Goal: Task Accomplishment & Management: Complete application form

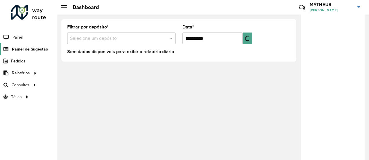
click at [29, 46] on span "Painel de Sugestão" at bounding box center [30, 49] width 36 height 6
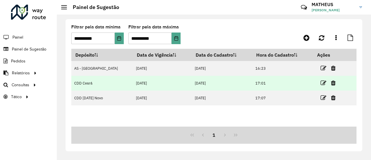
click at [83, 83] on td "CDD Ceará" at bounding box center [102, 83] width 62 height 15
click at [321, 80] on icon at bounding box center [324, 83] width 6 height 6
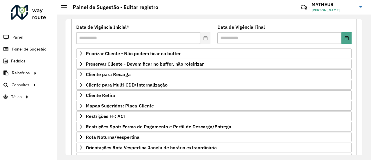
scroll to position [75, 0]
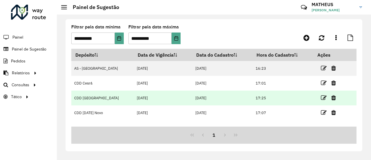
click at [134, 98] on td "[DATE]" at bounding box center [163, 97] width 59 height 15
click at [321, 95] on icon at bounding box center [324, 98] width 6 height 6
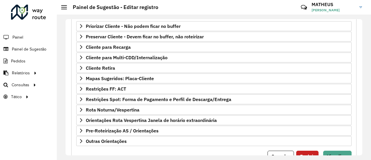
scroll to position [103, 0]
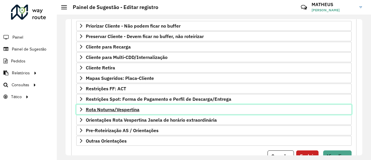
click at [105, 107] on span "Rota Noturna/Vespertina" at bounding box center [113, 109] width 54 height 5
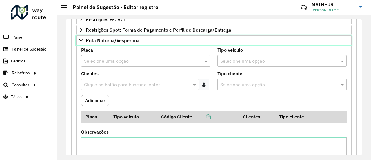
scroll to position [196, 0]
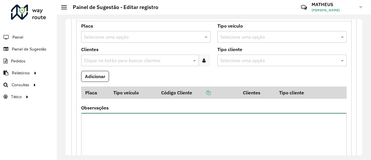
click at [116, 124] on textarea "Observações" at bounding box center [214, 137] width 266 height 49
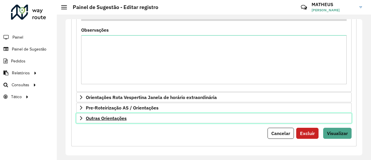
click at [147, 116] on link "Outras Orientações" at bounding box center [213, 118] width 275 height 10
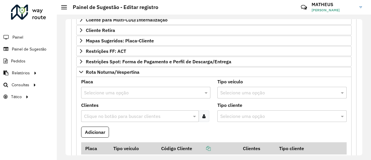
scroll to position [136, 0]
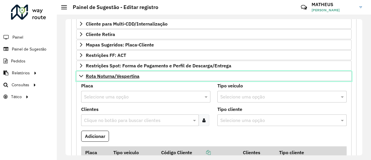
click at [85, 71] on link "Rota Noturna/Vespertina" at bounding box center [213, 76] width 275 height 10
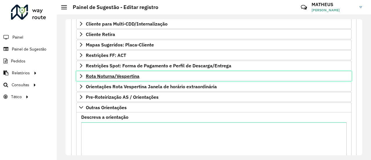
click at [85, 71] on link "Rota Noturna/Vespertina" at bounding box center [213, 76] width 275 height 10
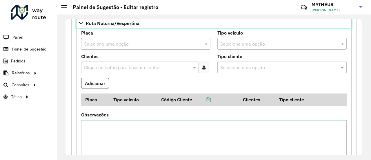
scroll to position [190, 0]
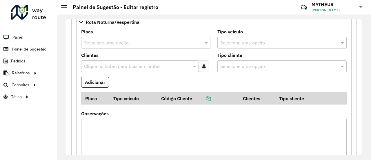
click at [146, 39] on input "text" at bounding box center [140, 42] width 112 height 7
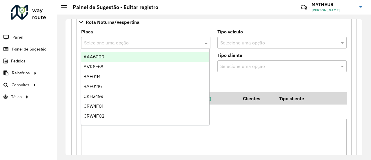
click at [146, 39] on input "text" at bounding box center [140, 42] width 112 height 7
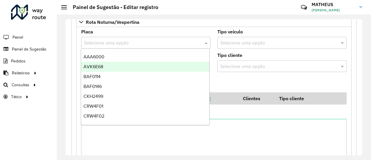
click at [130, 62] on div "AVK6E68" at bounding box center [145, 67] width 128 height 10
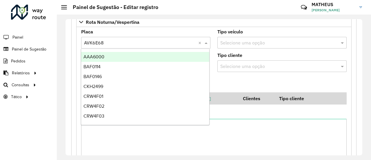
click at [170, 39] on input "text" at bounding box center [140, 42] width 112 height 7
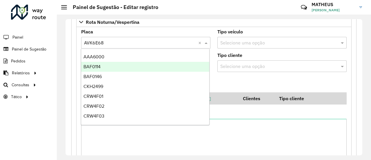
click at [140, 67] on div "BAF0114" at bounding box center [145, 67] width 128 height 10
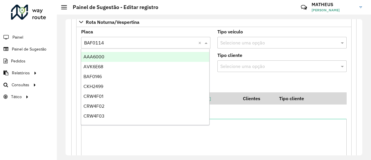
click at [157, 37] on div "Selecione uma opção × BAF0114 ×" at bounding box center [145, 43] width 129 height 12
click at [136, 57] on div "AAA6000" at bounding box center [145, 57] width 128 height 10
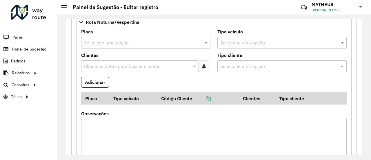
click at [123, 126] on textarea "Observações" at bounding box center [214, 143] width 266 height 49
paste textarea "**********"
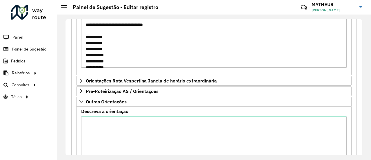
scroll to position [2, 0]
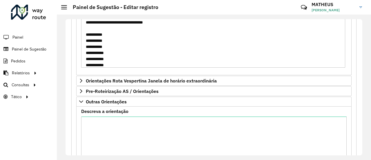
type textarea "**********"
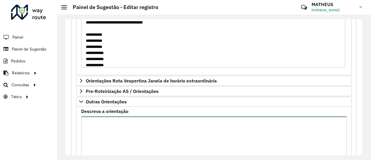
click at [139, 134] on textarea "Descreva a orientação" at bounding box center [214, 140] width 266 height 49
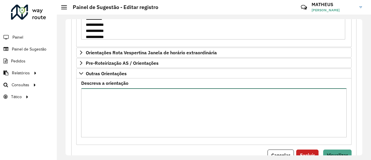
scroll to position [319, 0]
paste textarea "***** *****"
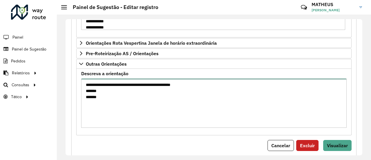
scroll to position [328, 0]
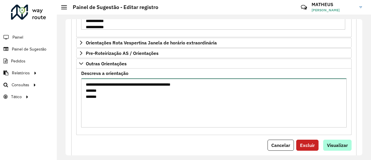
type textarea "**********"
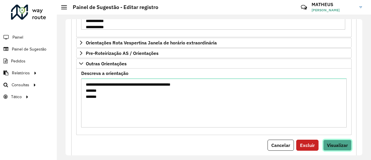
click at [333, 144] on span "Visualizar" at bounding box center [337, 145] width 21 height 6
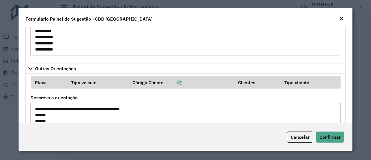
scroll to position [208, 0]
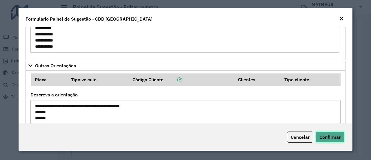
click at [332, 137] on span "Confirmar" at bounding box center [329, 137] width 21 height 6
